Goal: Information Seeking & Learning: Stay updated

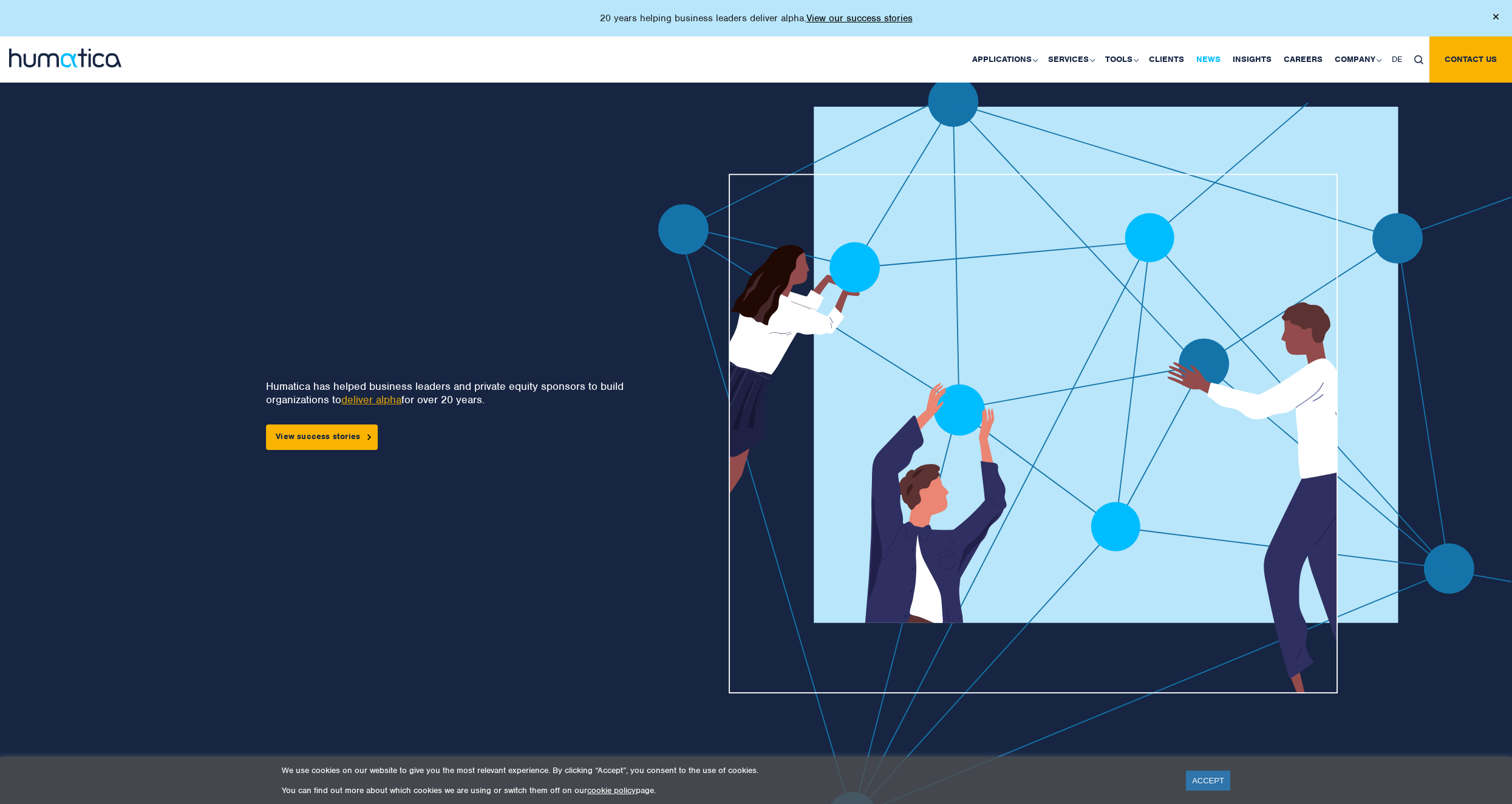
click at [1204, 62] on link "News" at bounding box center [1208, 59] width 36 height 46
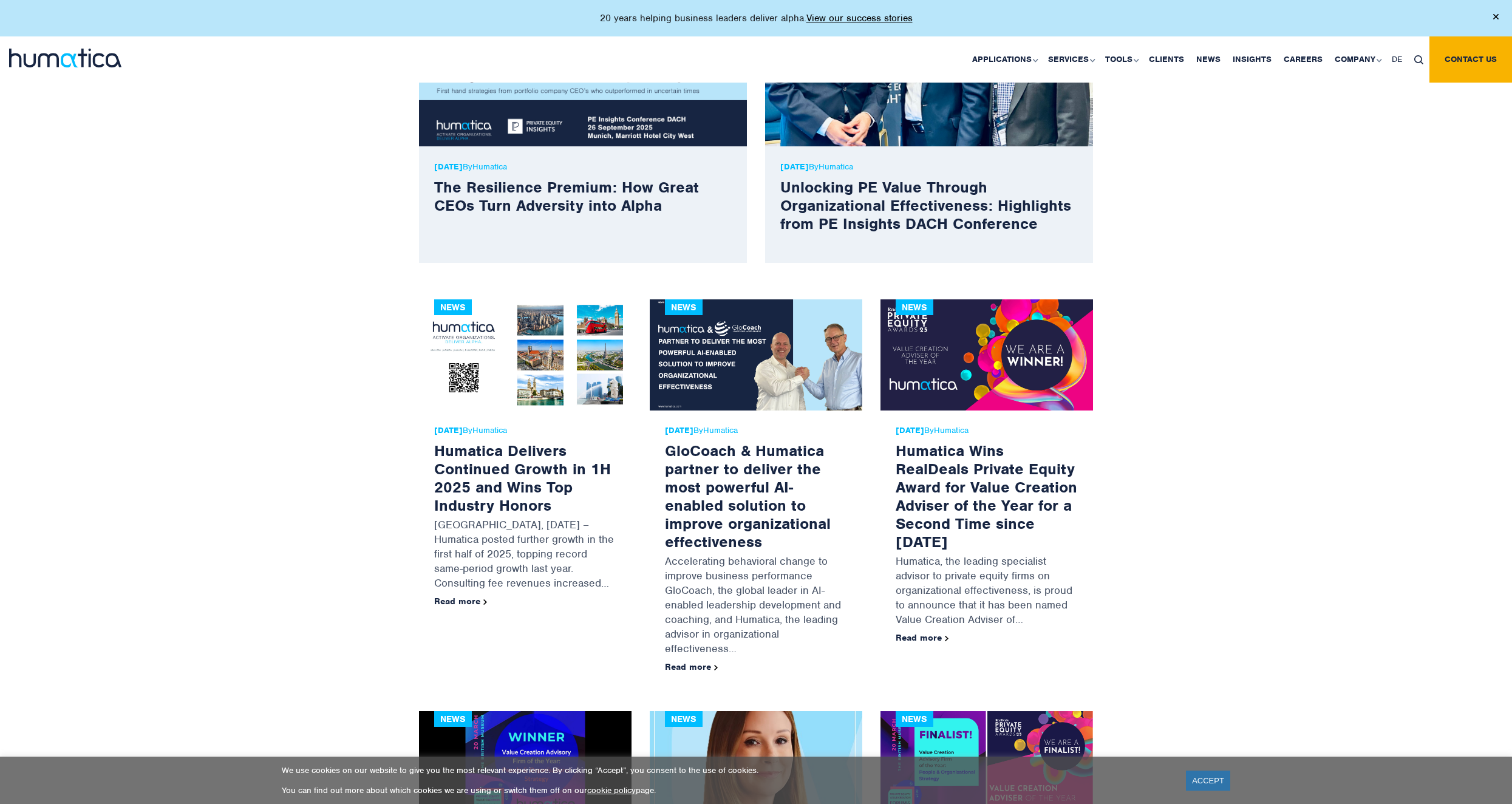
scroll to position [481, 0]
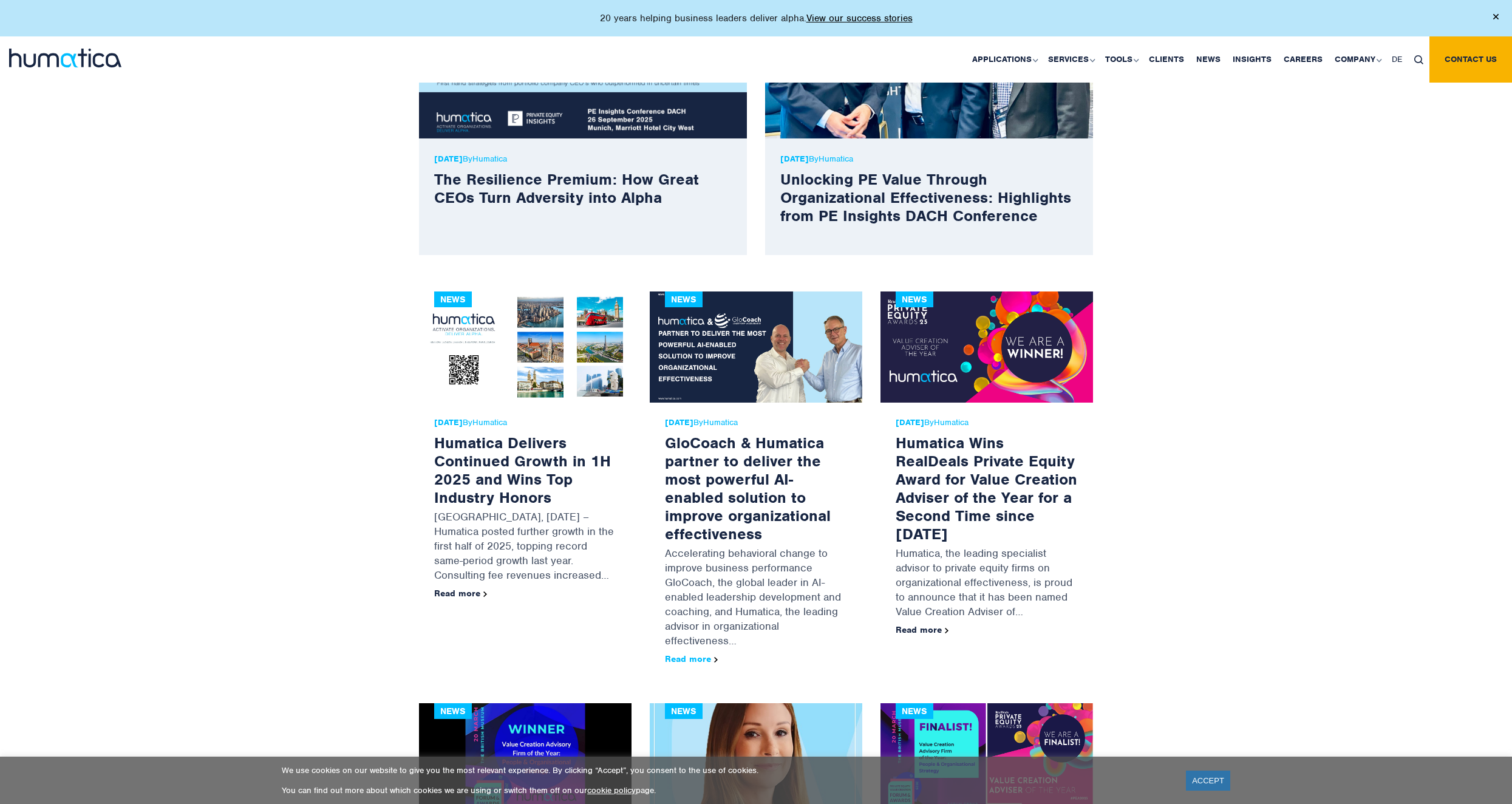
click at [691, 658] on link "Read more" at bounding box center [691, 659] width 53 height 11
